Goal: Find specific page/section: Find specific page/section

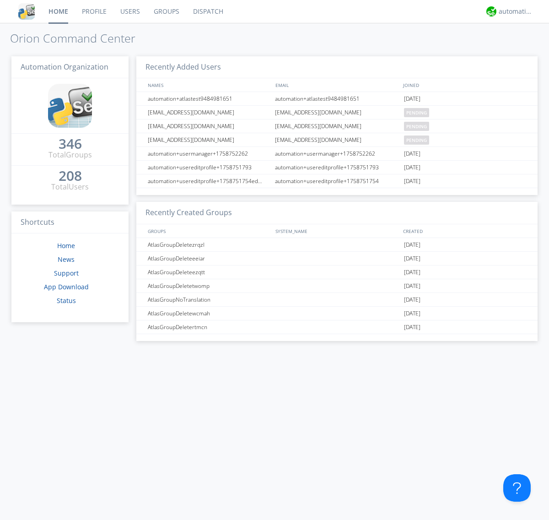
click at [207, 11] on link "Dispatch" at bounding box center [208, 11] width 44 height 23
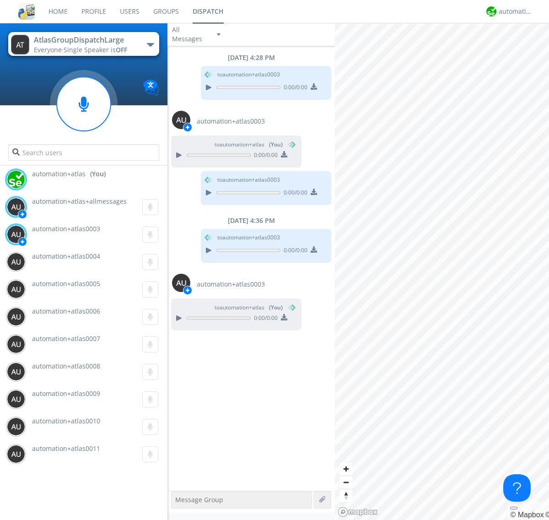
click at [150, 44] on div "button" at bounding box center [150, 45] width 7 height 4
click at [0, 0] on span "AtlasGroupDispatch" at bounding box center [0, 0] width 0 height 0
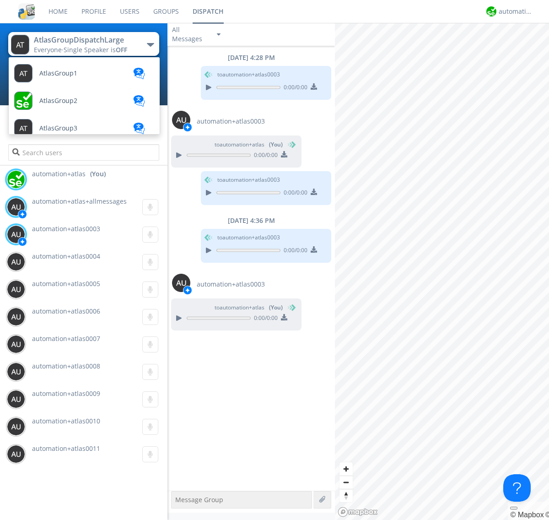
scroll to position [53, 0]
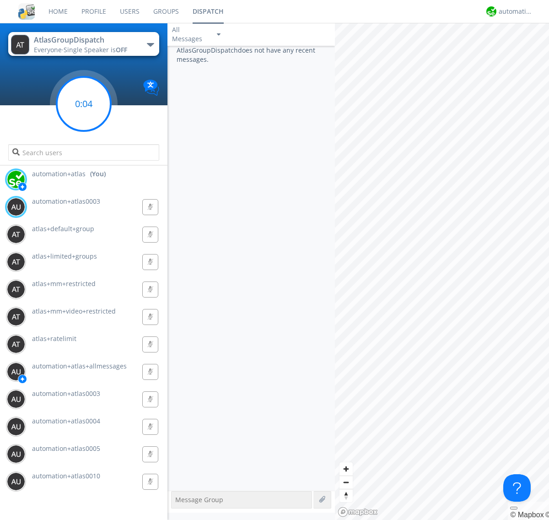
click at [84, 104] on g at bounding box center [84, 104] width 54 height 54
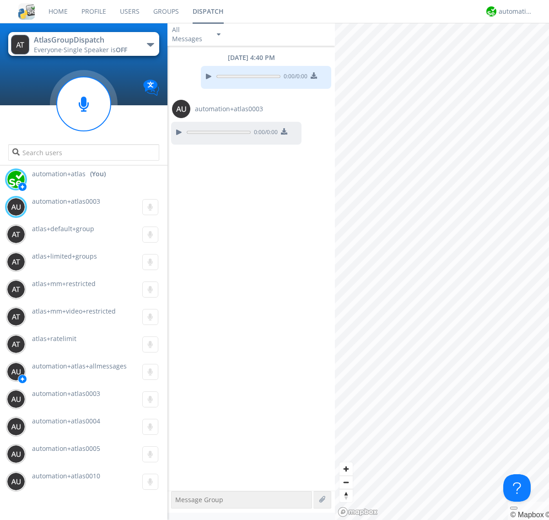
click at [150, 44] on div "button" at bounding box center [150, 45] width 7 height 4
click at [0, 0] on span "AtlasGroupDispatch2" at bounding box center [0, 0] width 0 height 0
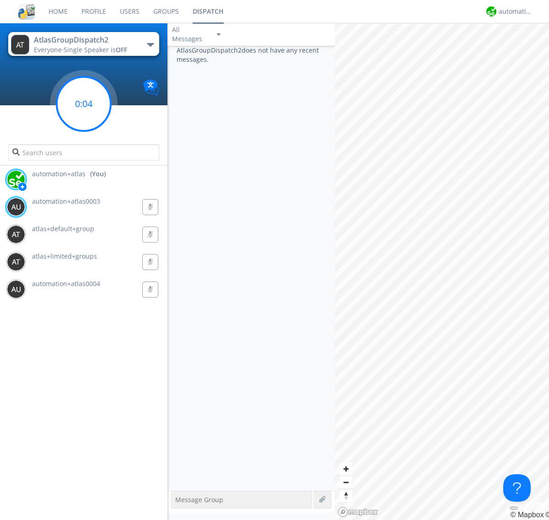
click at [84, 104] on g at bounding box center [84, 104] width 54 height 54
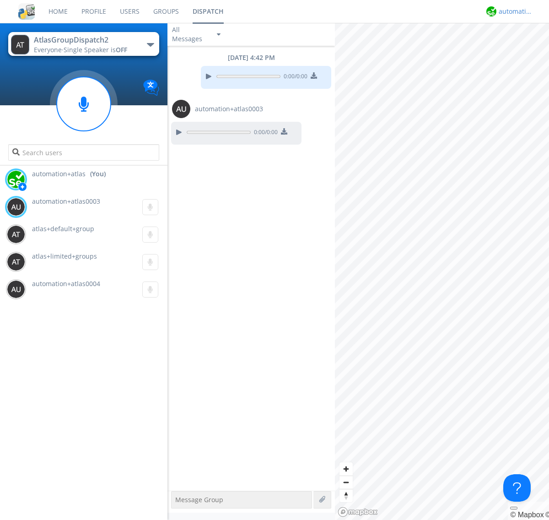
click at [513, 11] on div "automation+atlas" at bounding box center [516, 11] width 34 height 9
